Goal: Find specific page/section

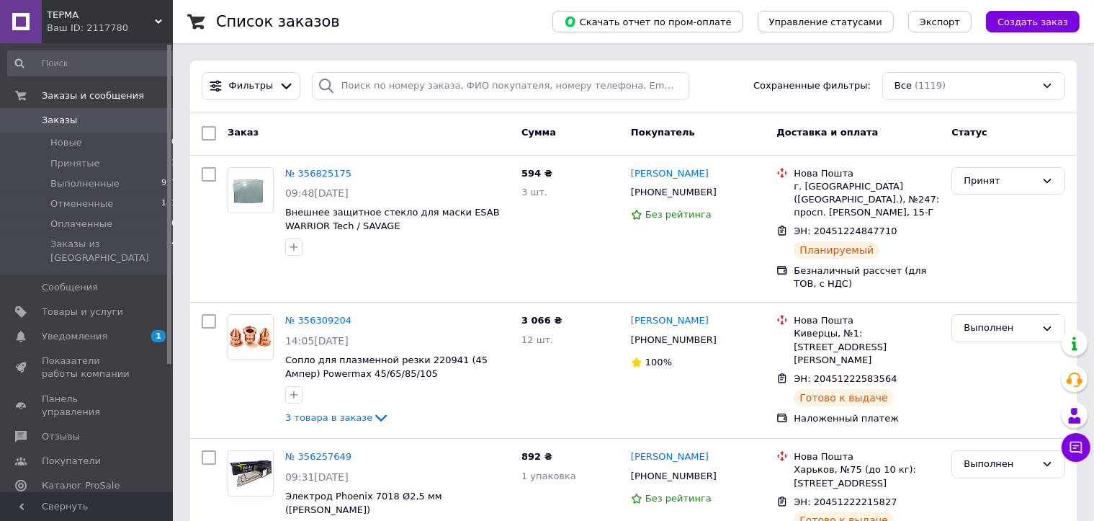
click at [132, 59] on input at bounding box center [92, 63] width 171 height 26
paste input "esab savage a41 8-13 / black"
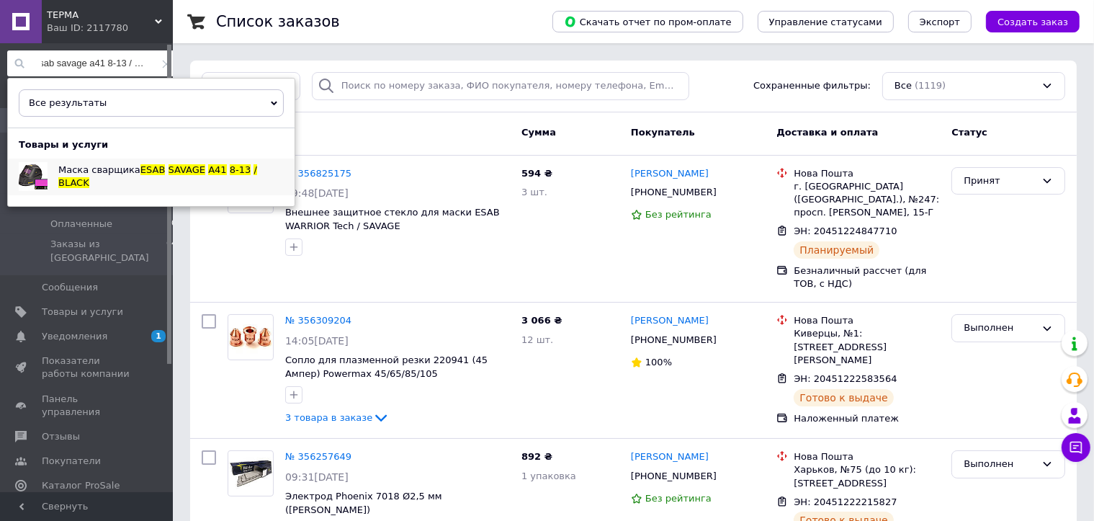
type input "esab savage a41 8-13 / black"
click at [169, 175] on span "SAVAGE" at bounding box center [187, 169] width 37 height 11
click at [491, 130] on div "Заказ" at bounding box center [369, 133] width 294 height 26
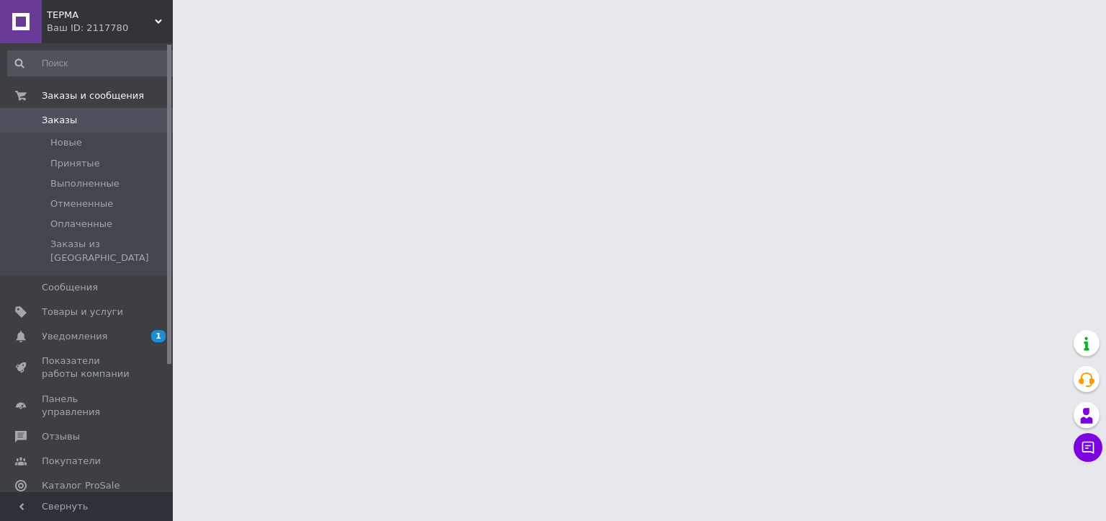
click at [130, 17] on span "ТЕРМА" at bounding box center [101, 15] width 108 height 13
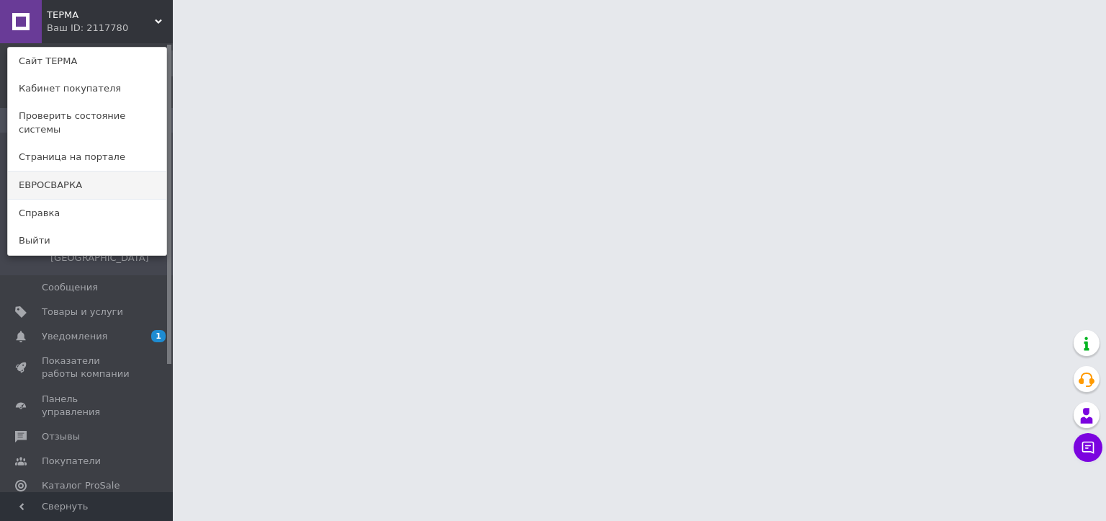
click at [83, 176] on link "ЕВРОСВАРКА" at bounding box center [87, 184] width 158 height 27
